Goal: Find contact information: Find contact information

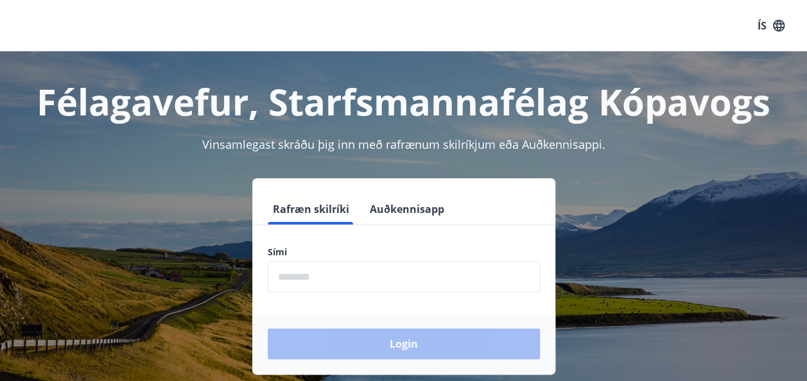
click at [301, 272] on input "phone" at bounding box center [404, 276] width 272 height 31
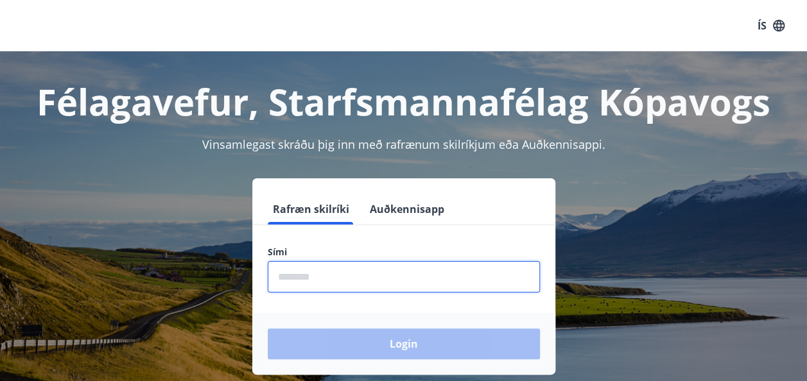
type input "********"
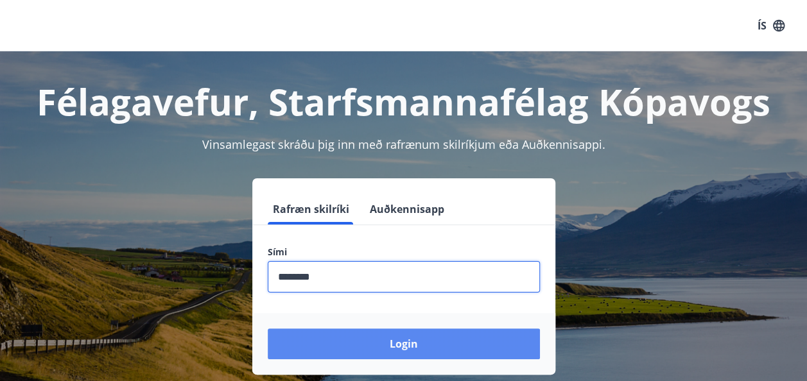
click at [378, 348] on button "Login" at bounding box center [404, 344] width 272 height 31
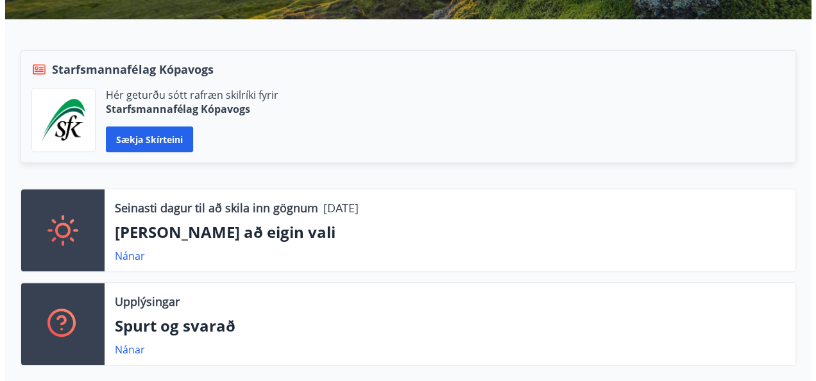
scroll to position [257, 0]
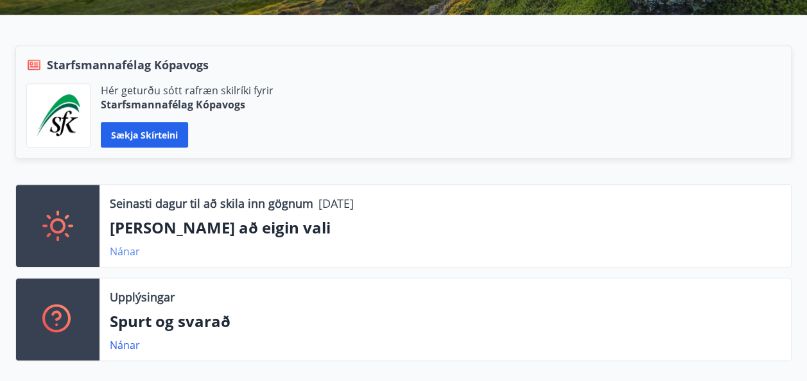
click at [125, 252] on link "Nánar" at bounding box center [125, 252] width 30 height 14
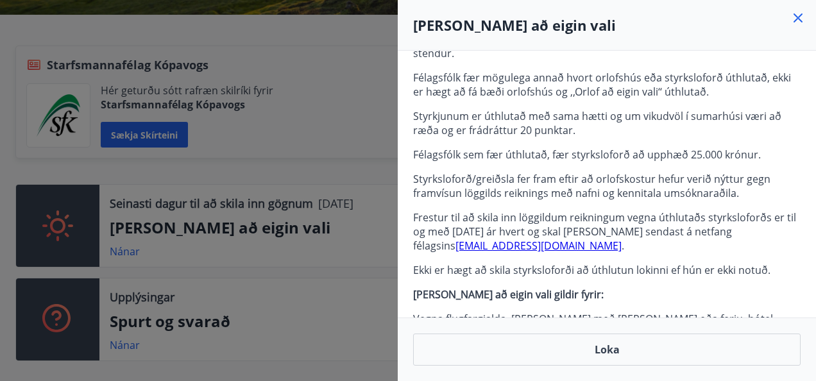
scroll to position [116, 0]
drag, startPoint x: 481, startPoint y: 232, endPoint x: 406, endPoint y: 236, distance: 75.2
click at [406, 236] on div "Punktakostnaður 20 Upphæð 25.000 kr. Félagsfólk SfK getur sótt um sérstakan orl…" at bounding box center [607, 184] width 418 height 267
copy p "sfk@stkop.is ."
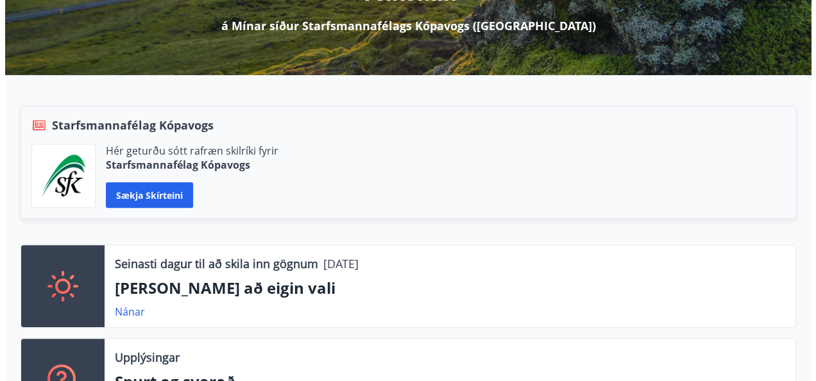
scroll to position [257, 0]
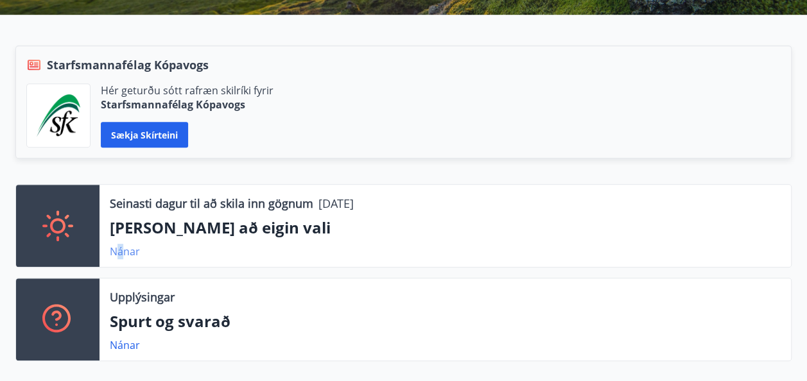
click at [120, 250] on link "Nánar" at bounding box center [125, 252] width 30 height 14
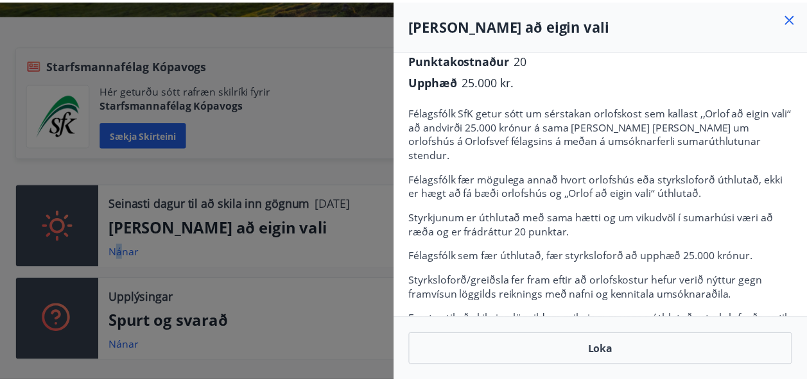
scroll to position [0, 0]
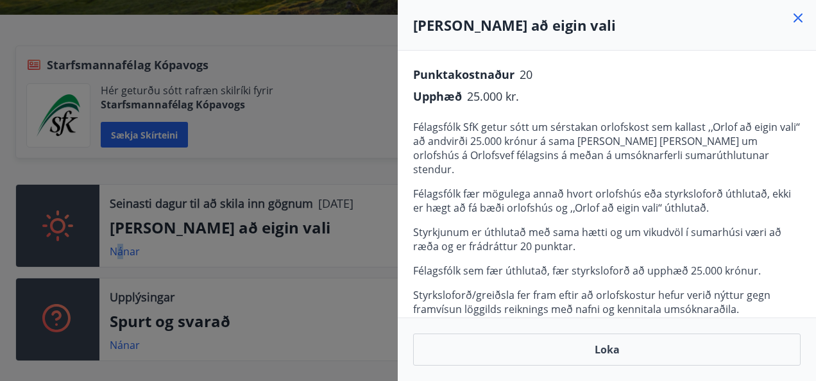
click at [794, 12] on icon at bounding box center [798, 17] width 15 height 15
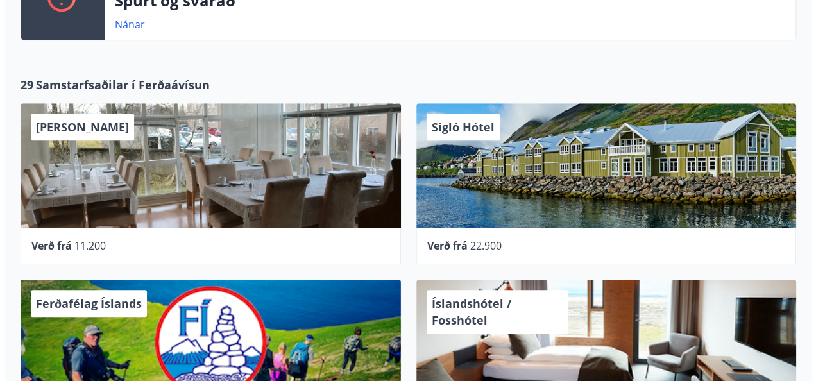
scroll to position [513, 0]
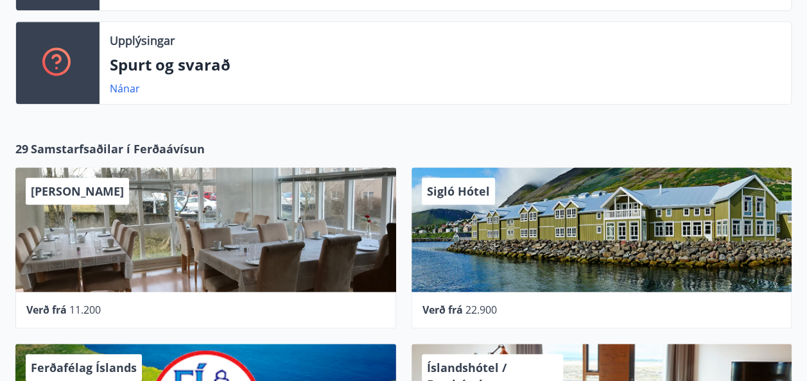
click at [556, 227] on div "Sigló Hótel" at bounding box center [601, 230] width 381 height 125
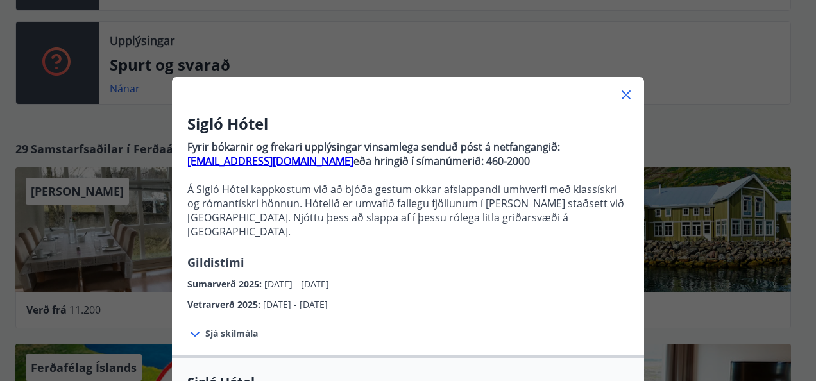
click at [189, 327] on icon at bounding box center [194, 334] width 15 height 15
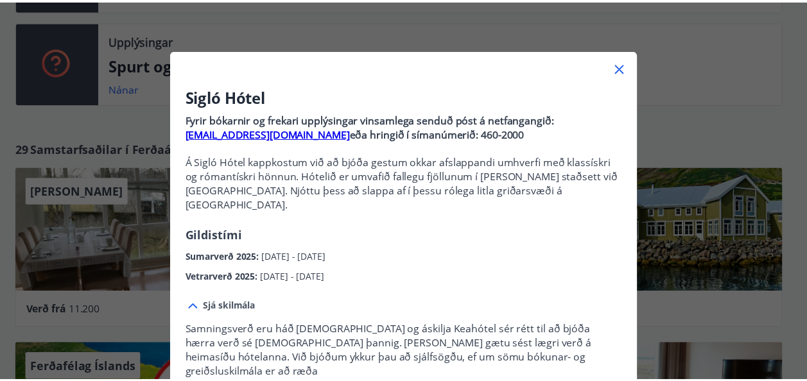
scroll to position [0, 0]
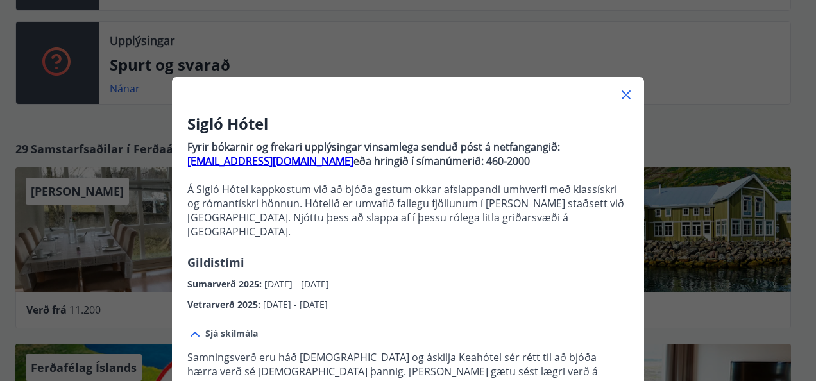
click at [622, 92] on icon at bounding box center [626, 94] width 9 height 9
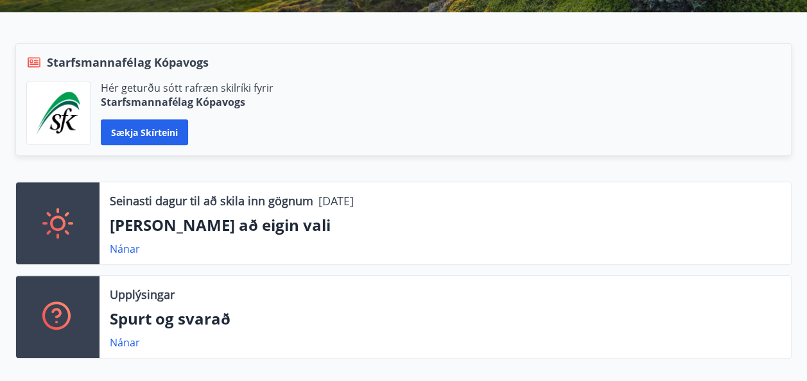
scroll to position [257, 0]
